Goal: Information Seeking & Learning: Learn about a topic

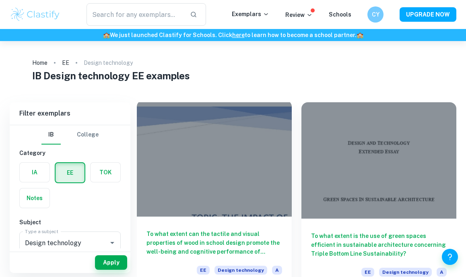
click at [199, 177] on div at bounding box center [214, 158] width 155 height 116
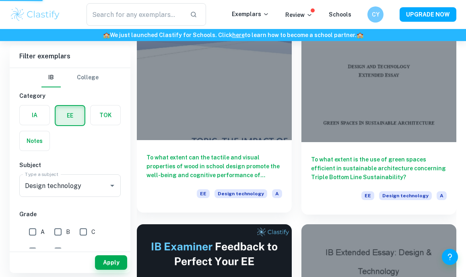
scroll to position [76, 0]
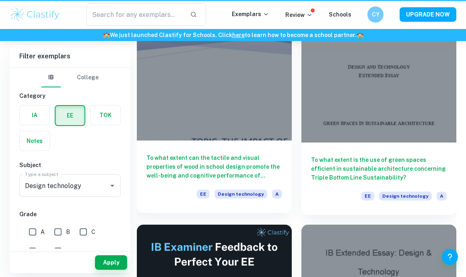
click at [223, 88] on div at bounding box center [214, 82] width 155 height 116
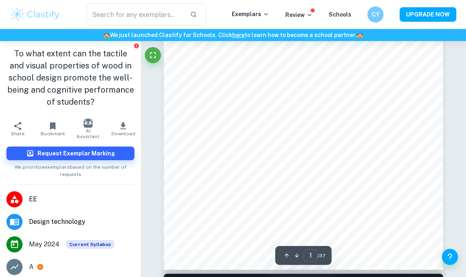
scroll to position [181, 0]
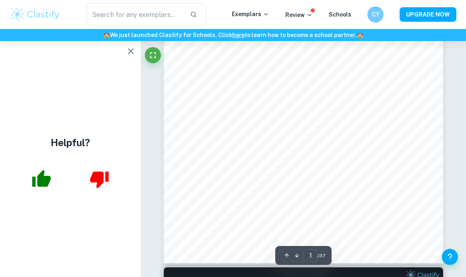
click at [132, 56] on button "button" at bounding box center [131, 51] width 16 height 16
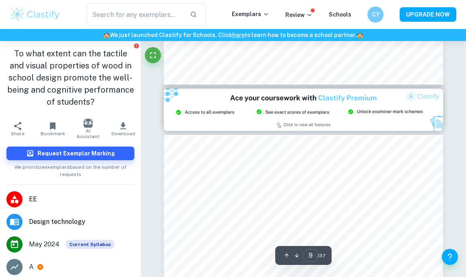
scroll to position [3841, 0]
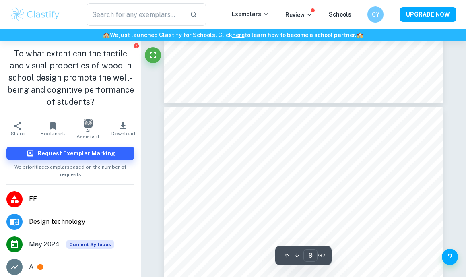
type input "10"
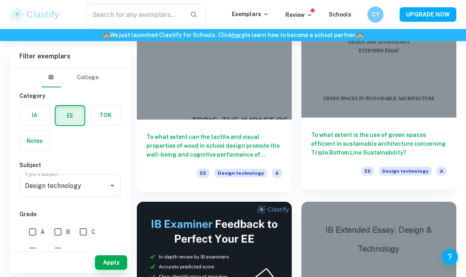
scroll to position [108, 0]
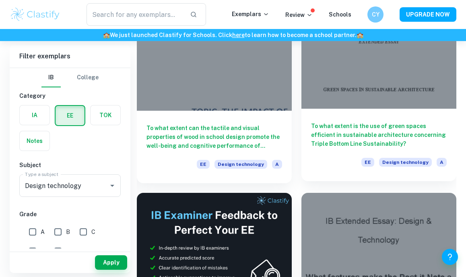
click at [344, 100] on div at bounding box center [379, 50] width 155 height 116
